Goal: Task Accomplishment & Management: Manage account settings

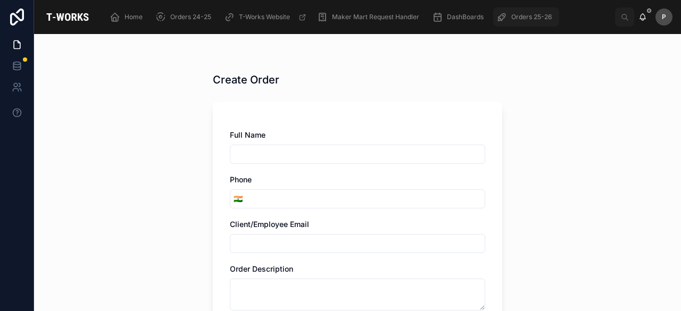
click at [534, 14] on span "Orders 25-26" at bounding box center [532, 17] width 40 height 9
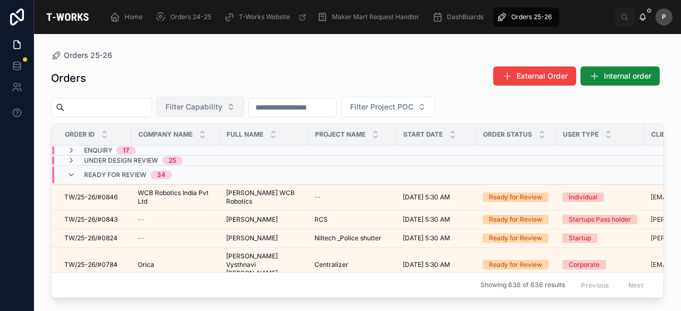
click at [244, 111] on button "Filter Capability" at bounding box center [200, 107] width 88 height 20
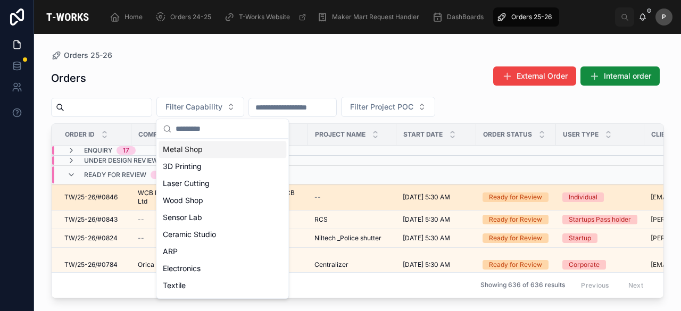
click at [495, 196] on div "Ready for Review" at bounding box center [515, 198] width 53 height 10
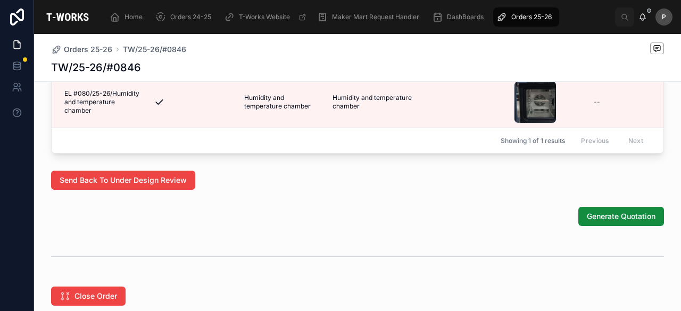
scroll to position [617, 0]
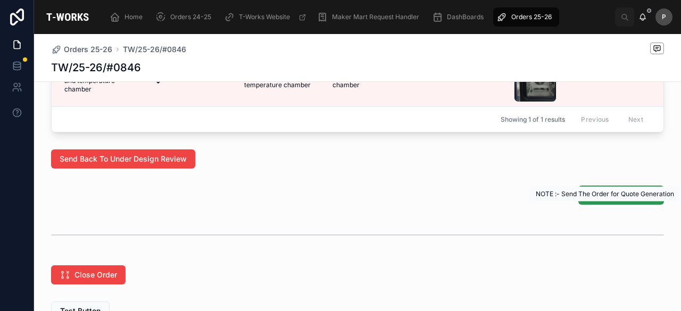
click at [613, 201] on span "Generate Quotation" at bounding box center [621, 195] width 69 height 11
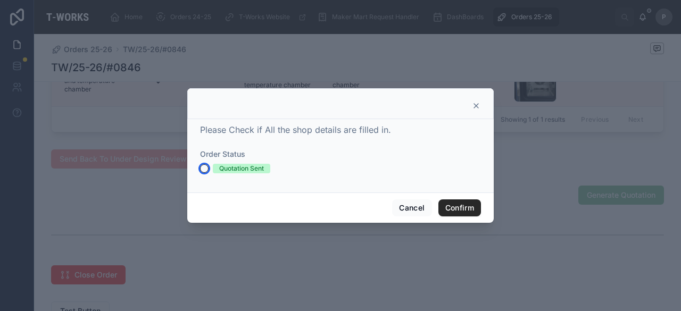
click at [204, 169] on button "Quotation Sent" at bounding box center [204, 168] width 9 height 9
click at [455, 209] on button "Confirm" at bounding box center [460, 208] width 43 height 17
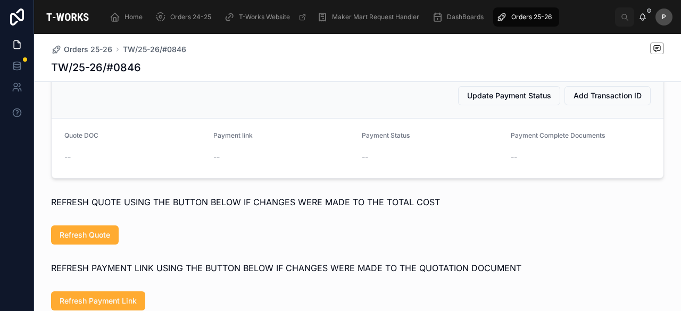
scroll to position [520, 0]
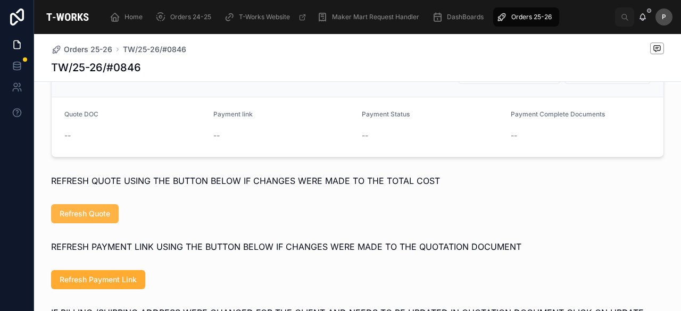
click at [90, 219] on span "Refresh Quote" at bounding box center [85, 214] width 51 height 11
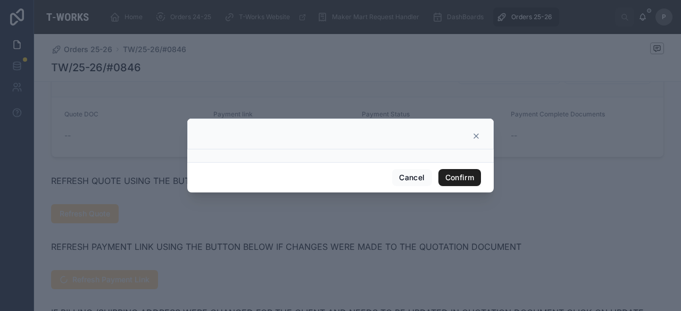
click at [450, 175] on button "Confirm" at bounding box center [460, 177] width 43 height 17
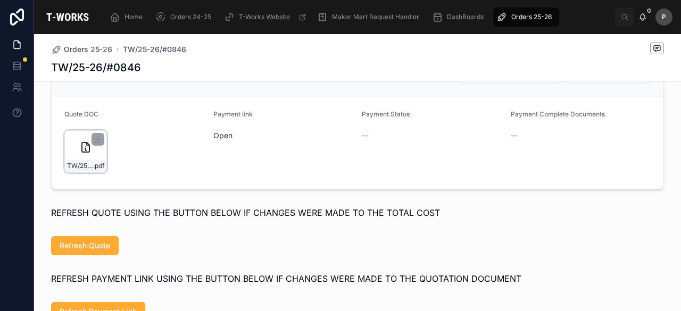
click at [98, 166] on div "TW/25-26/#0846 .pdf" at bounding box center [85, 151] width 43 height 43
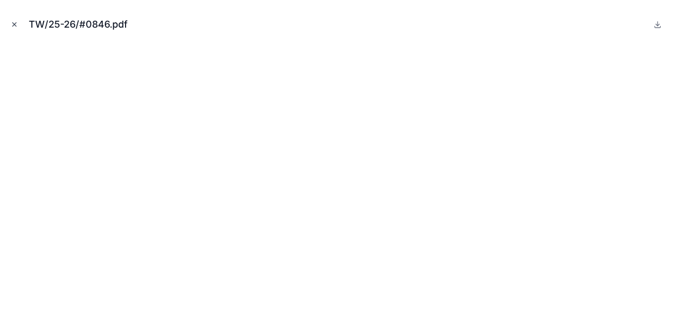
click at [15, 21] on icon "Close modal" at bounding box center [14, 24] width 7 height 7
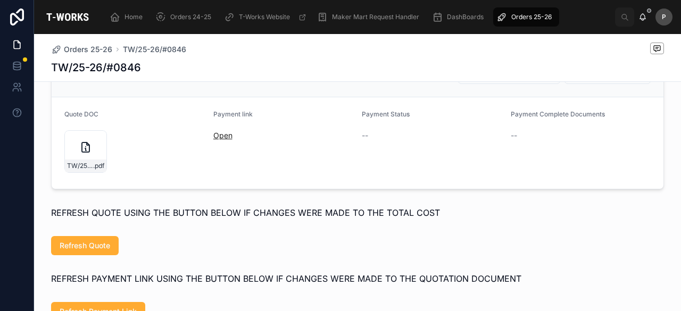
click at [213, 140] on link "Open" at bounding box center [222, 135] width 19 height 9
click at [89, 172] on div "TW/25-26/#0846 .pdf" at bounding box center [85, 151] width 43 height 43
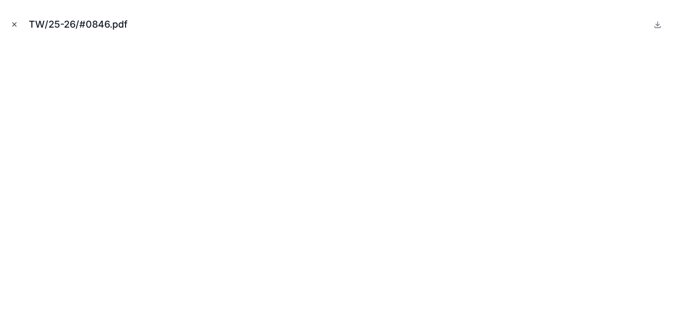
click at [11, 24] on icon "Close modal" at bounding box center [14, 24] width 7 height 7
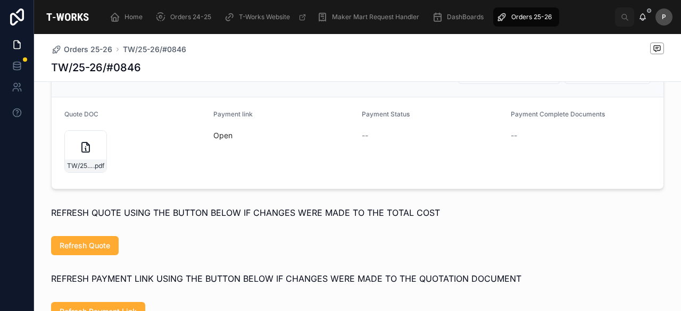
click at [531, 15] on span "Orders 25-26" at bounding box center [532, 17] width 40 height 9
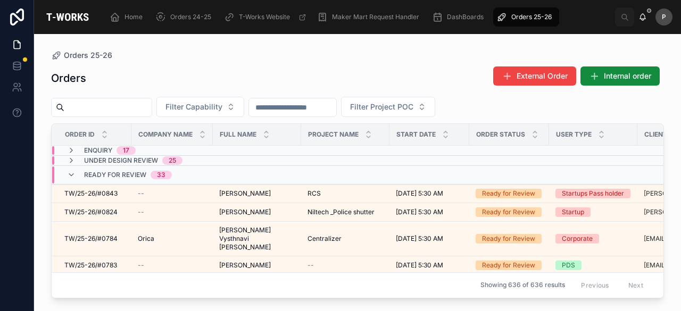
click at [152, 116] on div at bounding box center [101, 107] width 101 height 19
click at [150, 110] on input "text" at bounding box center [107, 107] width 87 height 15
paste input "****"
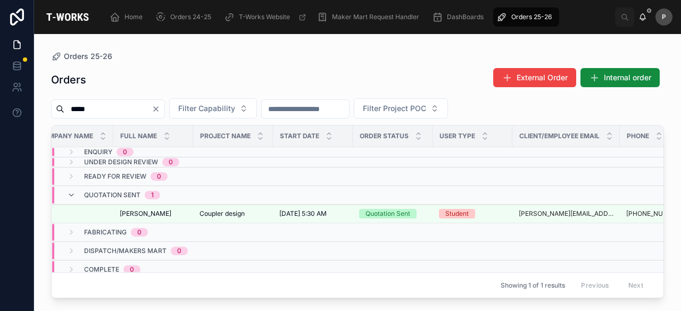
scroll to position [0, 113]
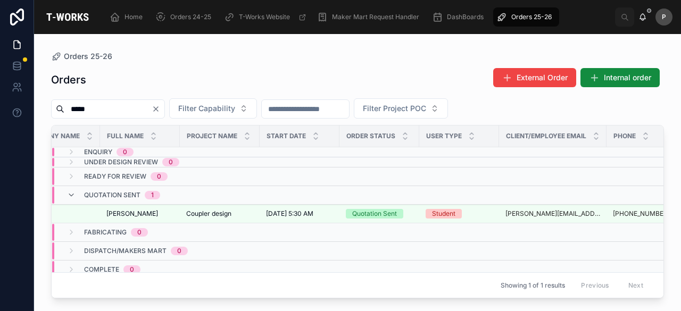
type input "****"
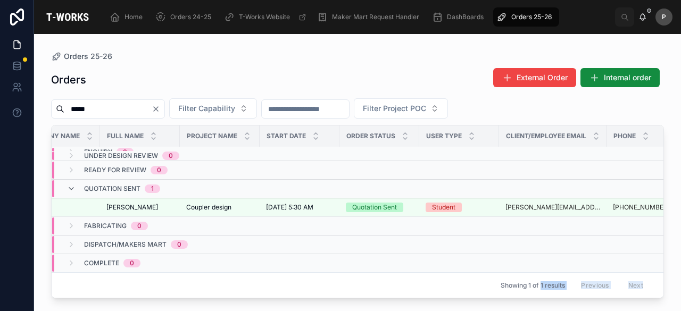
click at [530, 292] on div "Order ID Company Name Full Name Project Name Start Date Order Status User Type …" at bounding box center [358, 212] width 612 height 172
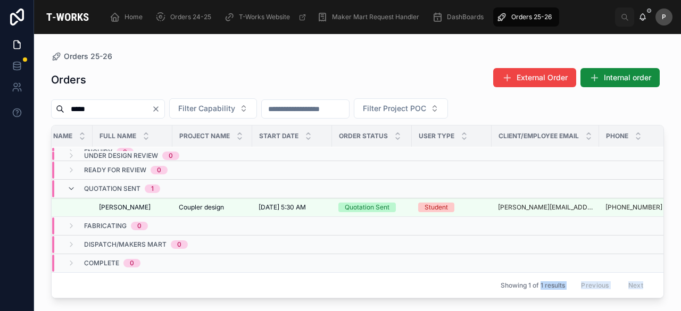
scroll to position [12, 113]
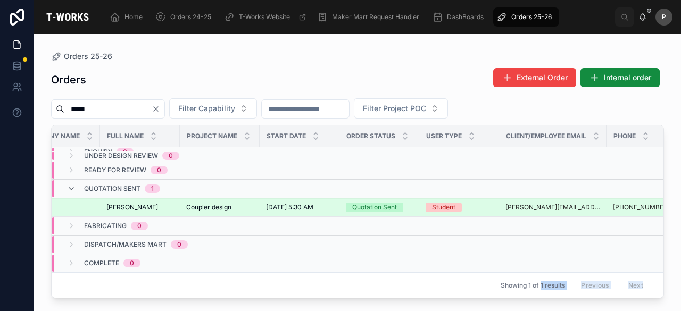
click at [393, 203] on div "Quotation Sent" at bounding box center [374, 208] width 45 height 10
